Goal: Task Accomplishment & Management: Complete application form

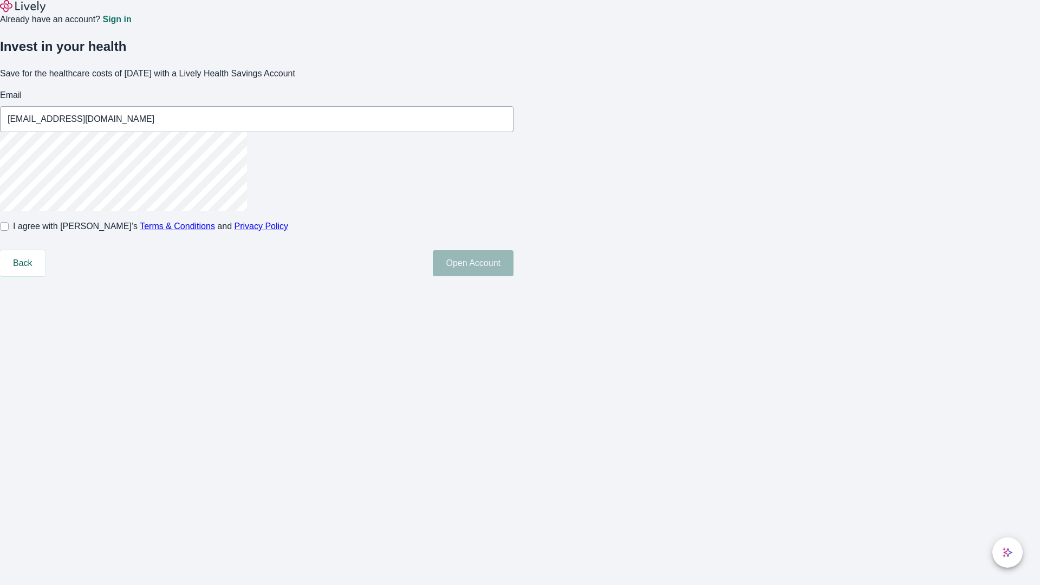
click at [9, 231] on input "I agree with Lively’s Terms & Conditions and Privacy Policy" at bounding box center [4, 226] width 9 height 9
checkbox input "true"
click at [514, 276] on button "Open Account" at bounding box center [473, 263] width 81 height 26
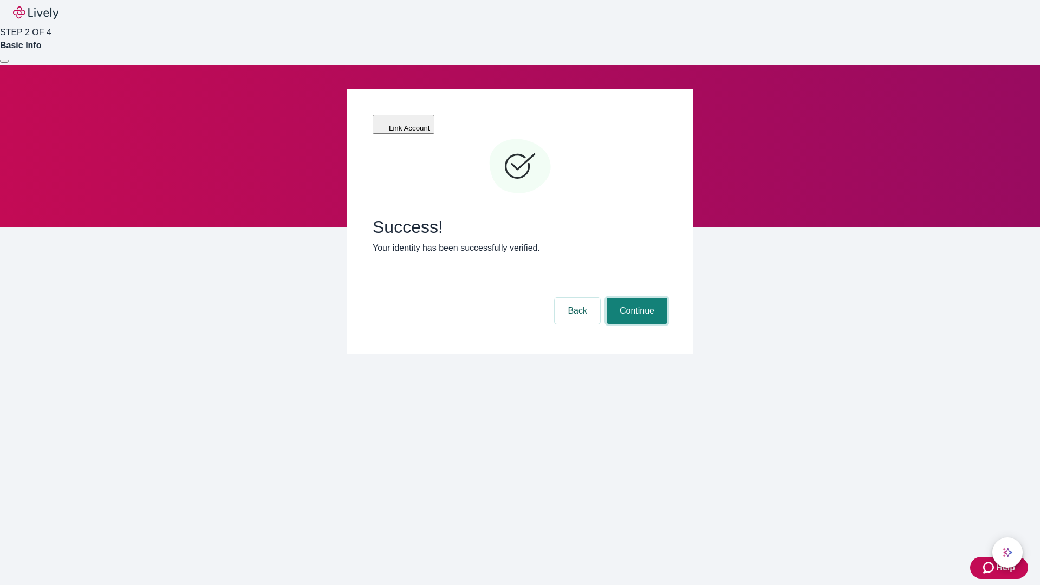
click at [636, 298] on button "Continue" at bounding box center [637, 311] width 61 height 26
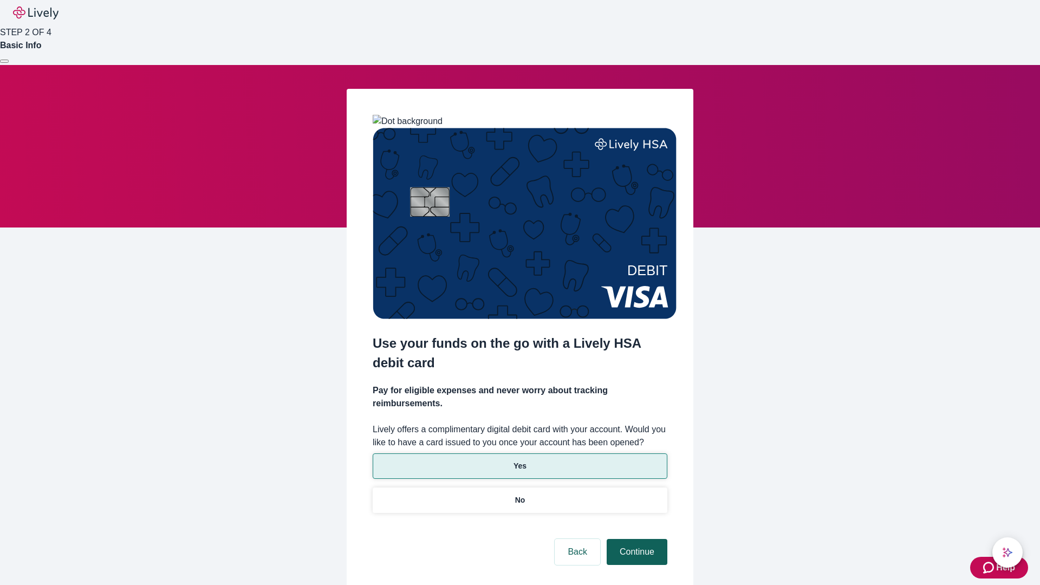
click at [520, 461] on p "Yes" at bounding box center [520, 466] width 13 height 11
click at [636, 539] on button "Continue" at bounding box center [637, 552] width 61 height 26
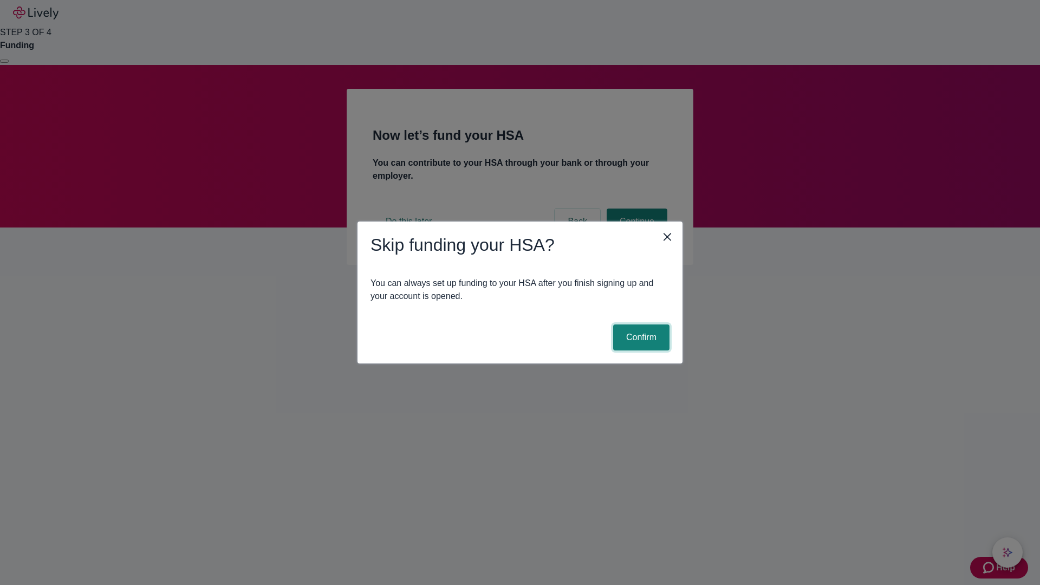
click at [640, 338] on button "Confirm" at bounding box center [641, 338] width 56 height 26
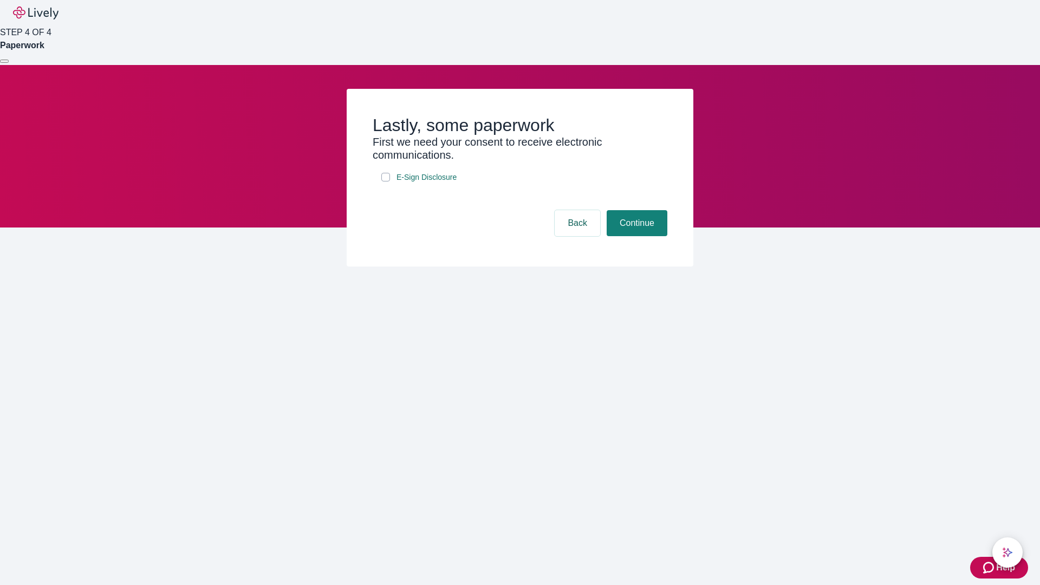
click at [386, 181] on input "E-Sign Disclosure" at bounding box center [385, 177] width 9 height 9
checkbox input "true"
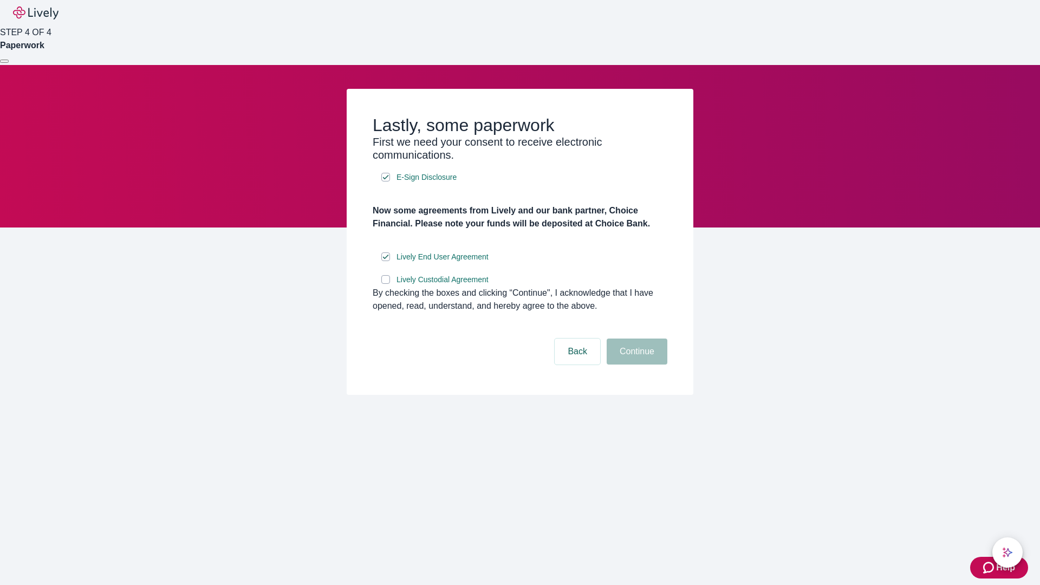
click at [386, 284] on input "Lively Custodial Agreement" at bounding box center [385, 279] width 9 height 9
checkbox input "true"
click at [636, 365] on button "Continue" at bounding box center [637, 352] width 61 height 26
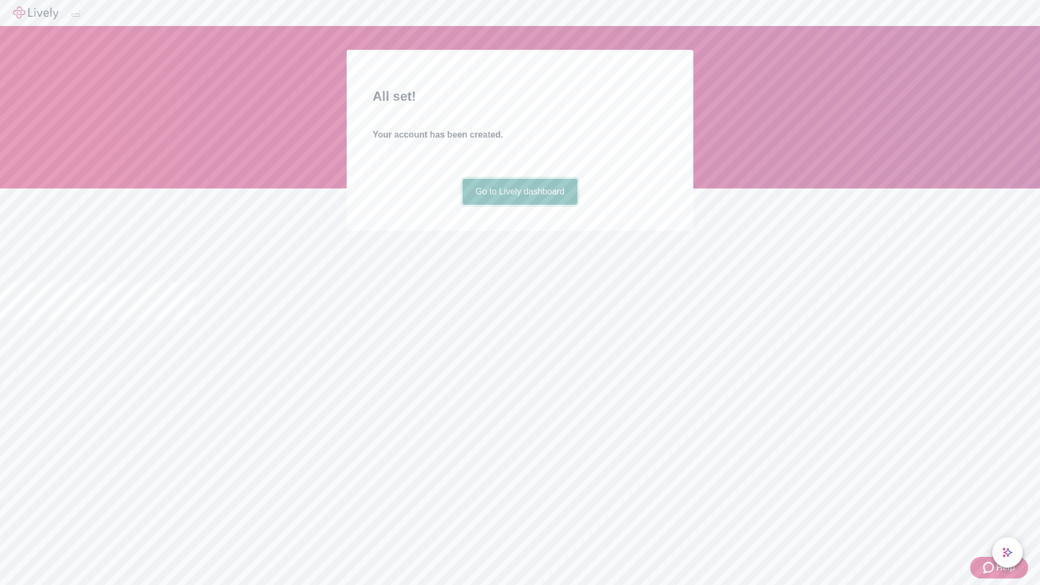
click at [520, 205] on link "Go to Lively dashboard" at bounding box center [520, 192] width 115 height 26
